Goal: Use online tool/utility: Utilize a website feature to perform a specific function

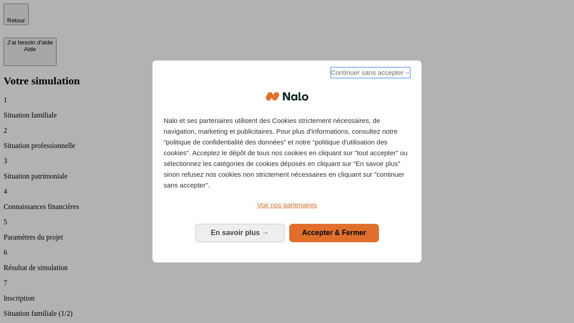
click at [369, 74] on span "Continuer sans accepter →" at bounding box center [370, 72] width 80 height 11
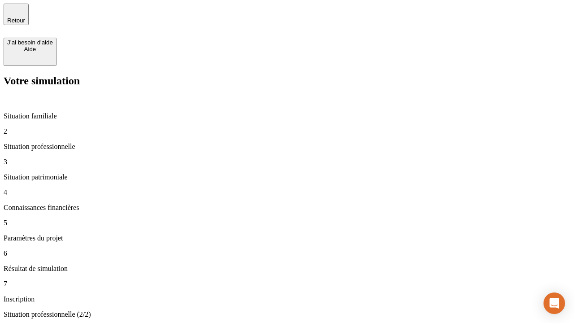
type input "30 000"
type input "40 000"
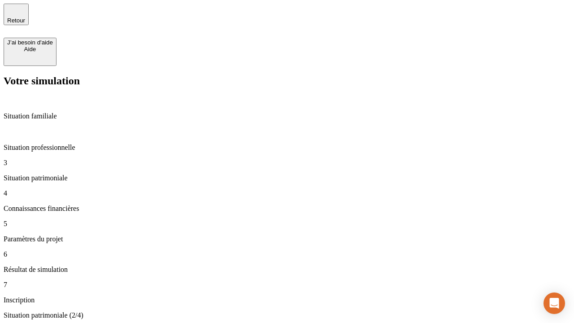
type input "1 100"
type input "20"
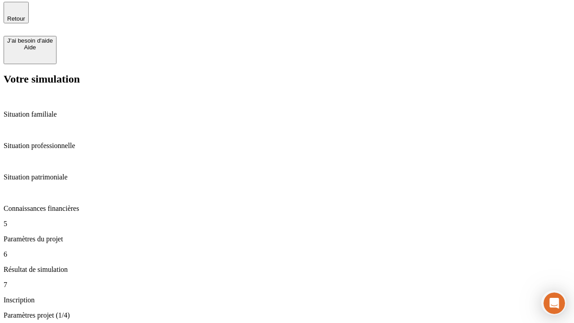
type input "40"
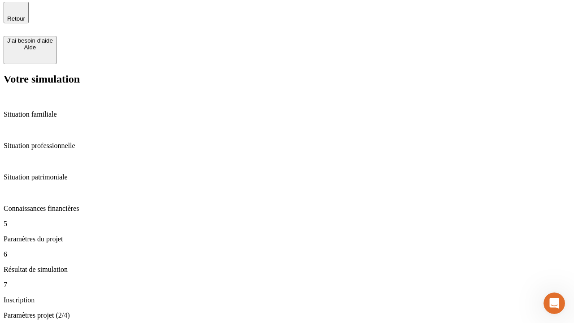
type input "50 000"
type input "640"
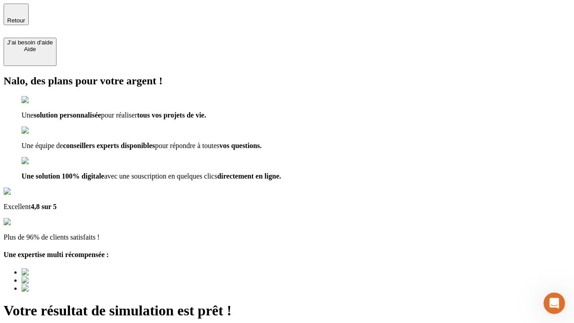
type input "[EMAIL_ADDRESS][DOMAIN_NAME]"
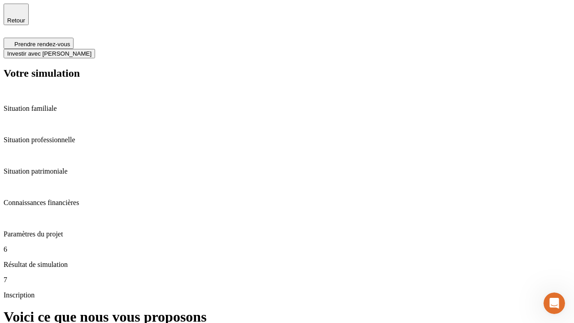
click at [91, 50] on span "Investir avec [PERSON_NAME]" at bounding box center [49, 53] width 84 height 7
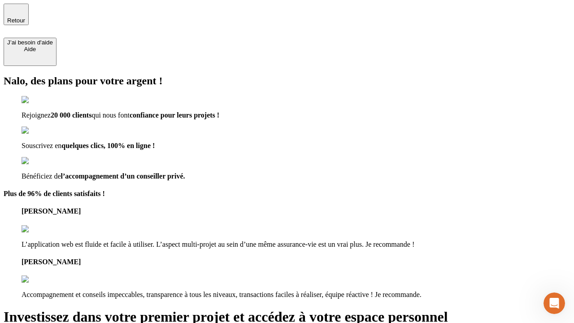
type input "[EMAIL_ADDRESS][DOMAIN_NAME]"
